Goal: Communication & Community: Answer question/provide support

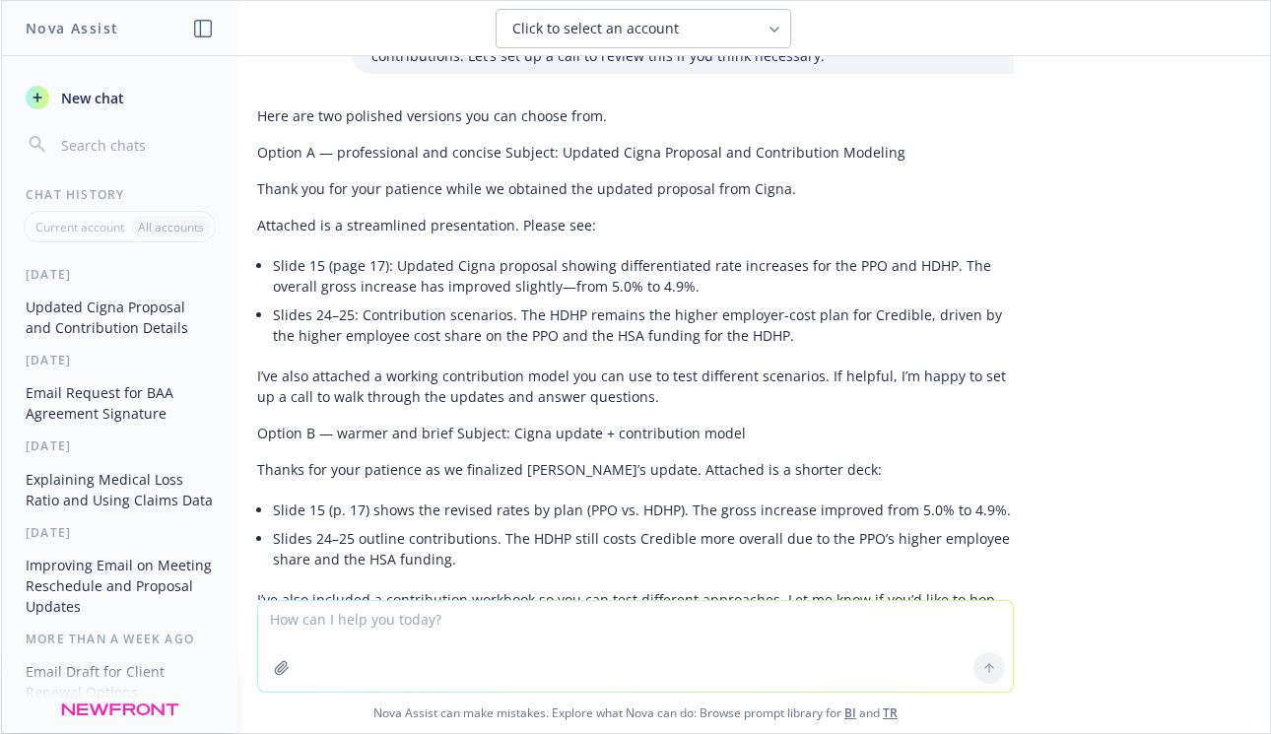
scroll to position [296, 0]
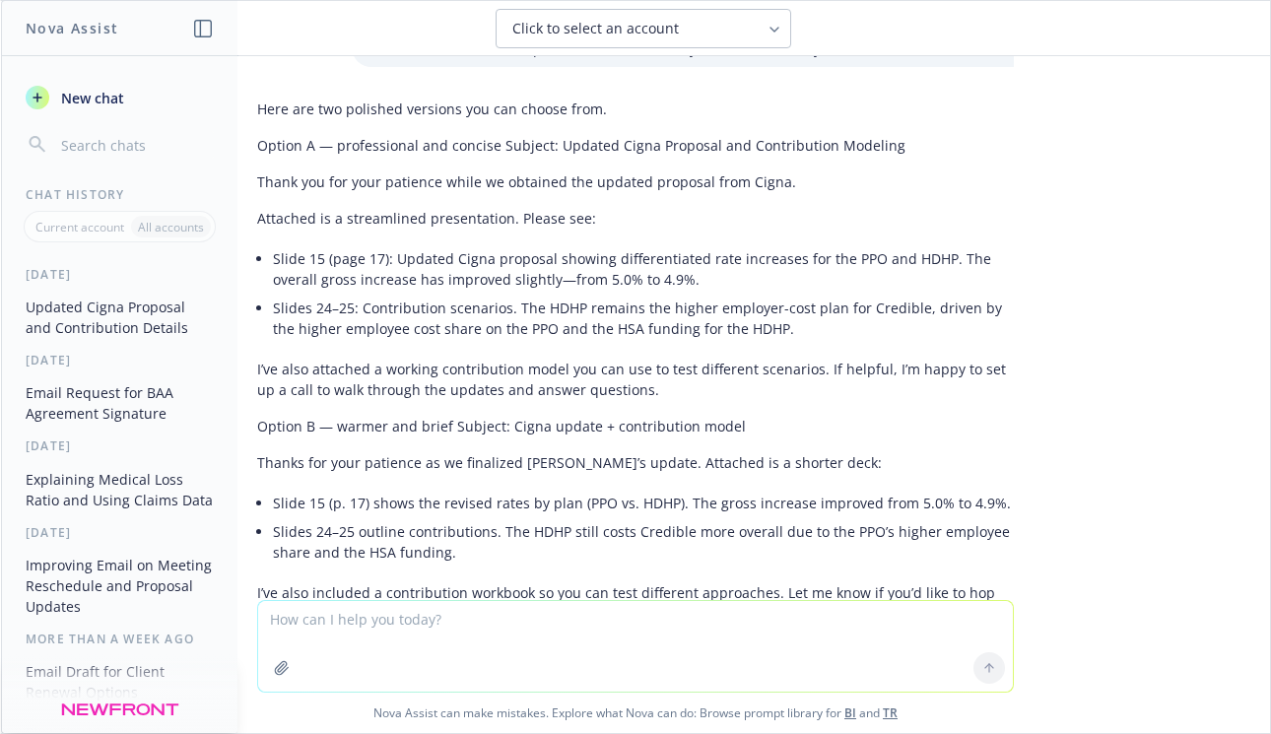
click at [296, 629] on textarea at bounding box center [635, 646] width 755 height 91
paste textarea "We also discussed the upcoming team changes within Pave. It was addressed that …"
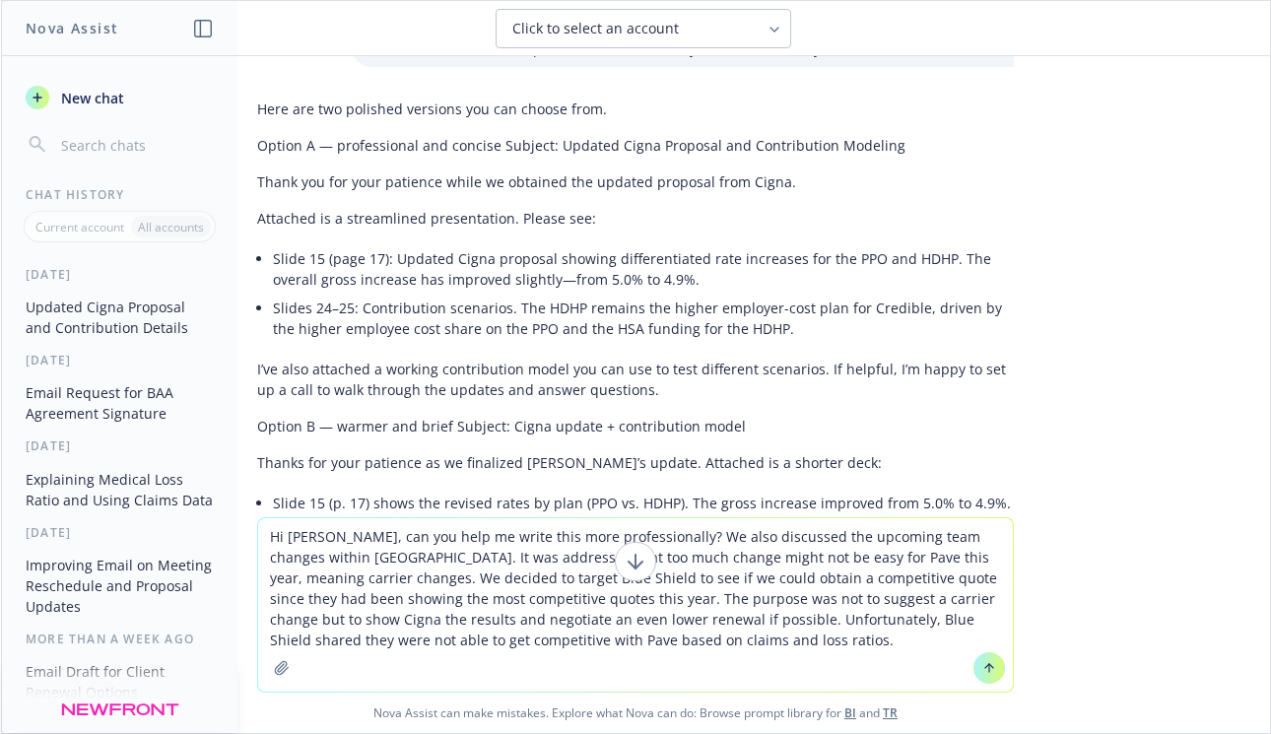
type textarea "Hi [PERSON_NAME], can you help me write this more professionally? We also discu…"
click at [982, 670] on icon at bounding box center [989, 668] width 14 height 14
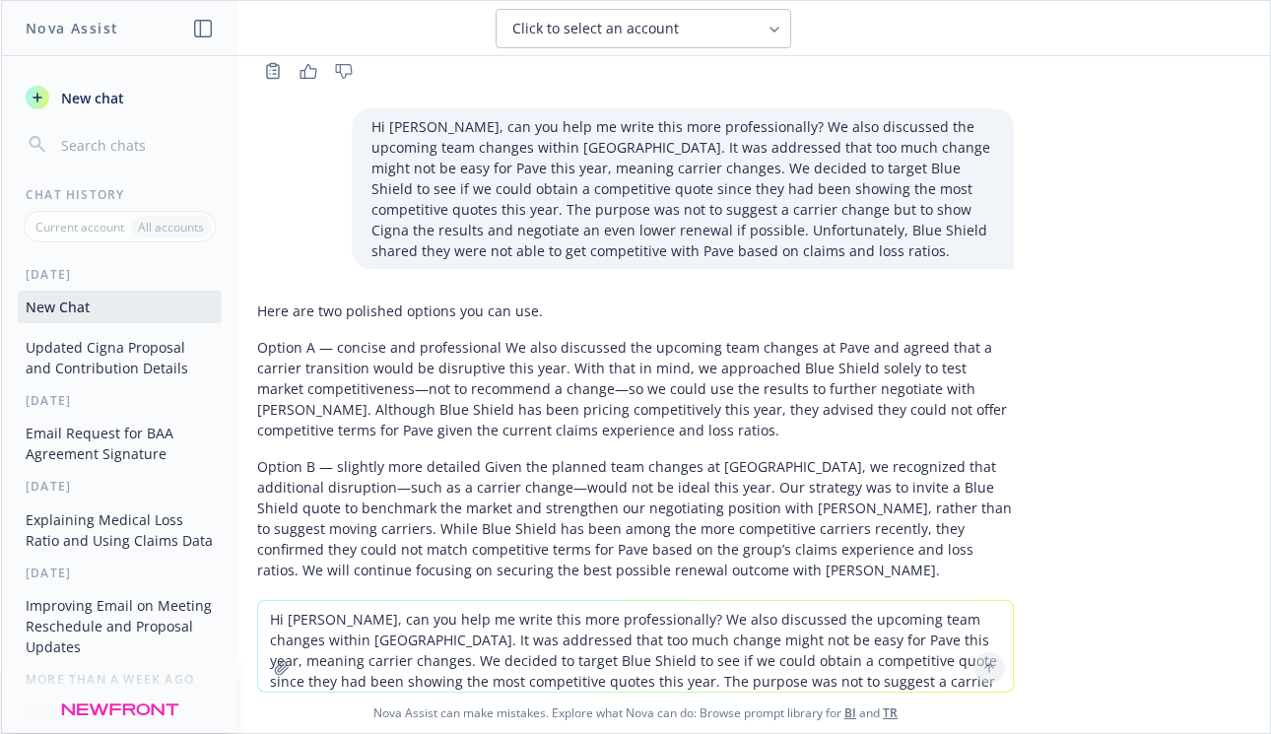
scroll to position [949, 0]
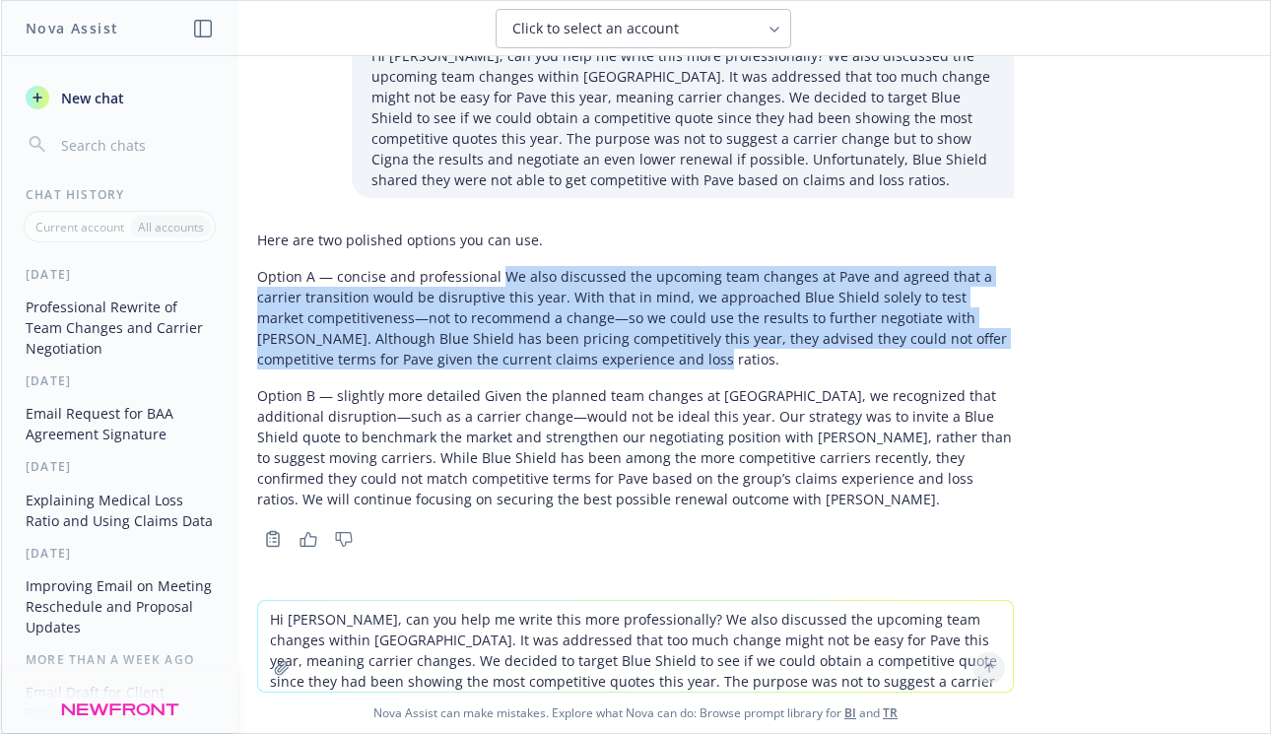
drag, startPoint x: 577, startPoint y: 363, endPoint x: 483, endPoint y: 283, distance: 123.8
click at [483, 283] on p "Option A — concise and professional We also discussed the upcoming team changes…" at bounding box center [635, 317] width 757 height 103
copy p "We also discussed the upcoming team changes at Pave and agreed that a carrier t…"
click at [363, 616] on textarea "Hi [PERSON_NAME], can you help me write this more professionally? We also discu…" at bounding box center [635, 646] width 755 height 91
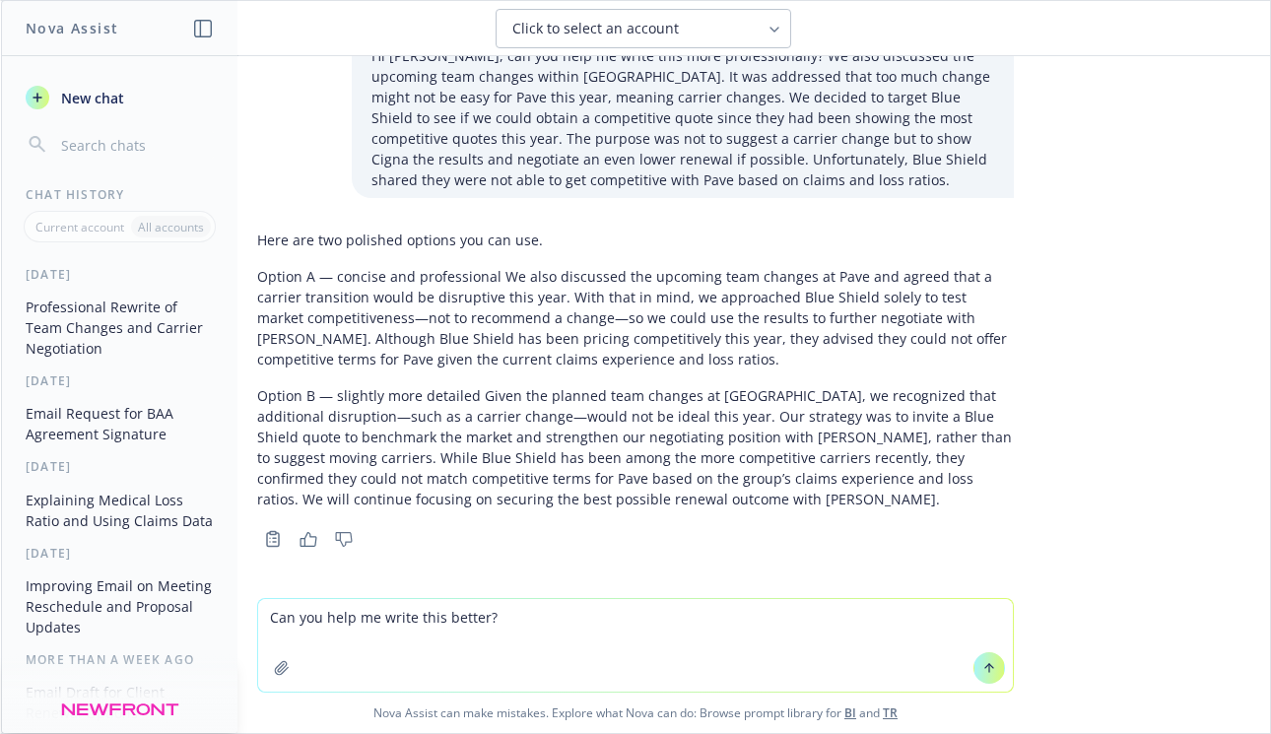
paste textarea "Additionally, I reviewed my notes from strategy and throughout the plan year, a…"
type textarea "Can you help me write this better? Additionally, I reviewed my notes from strat…"
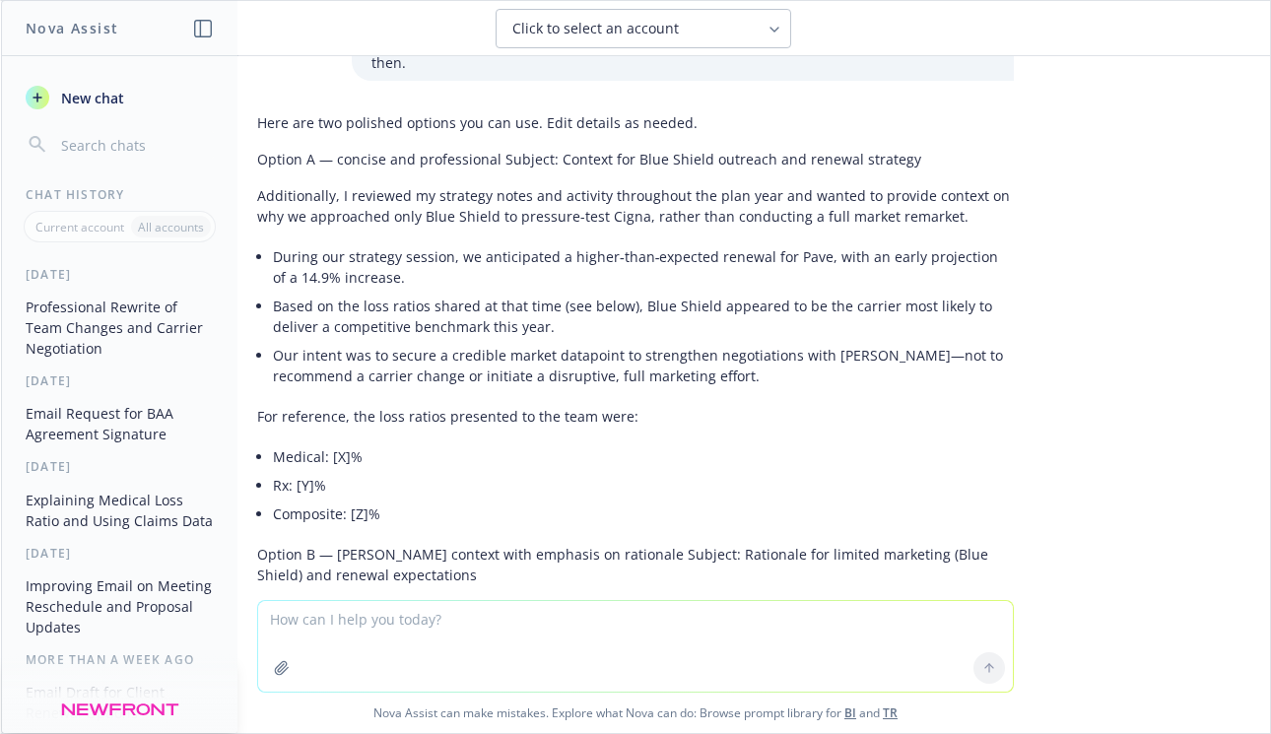
scroll to position [1604, 0]
